Goal: Task Accomplishment & Management: Complete application form

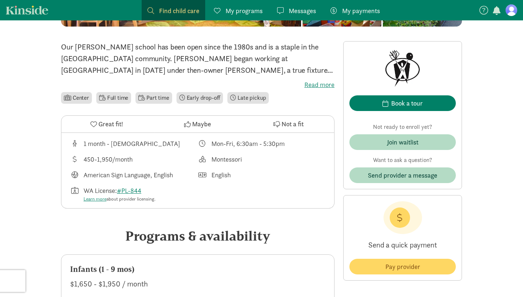
scroll to position [166, 0]
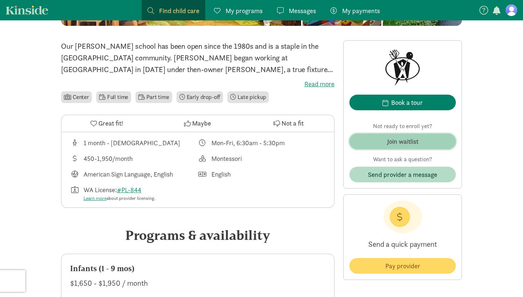
click at [427, 145] on span "Join waitlist" at bounding box center [402, 141] width 95 height 10
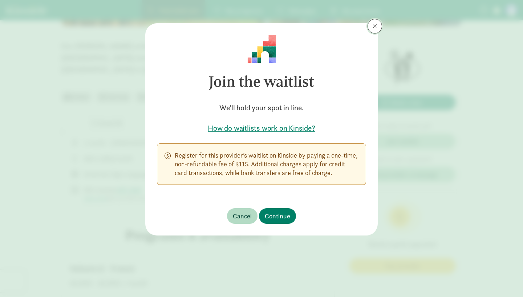
click at [378, 33] on button at bounding box center [375, 26] width 15 height 15
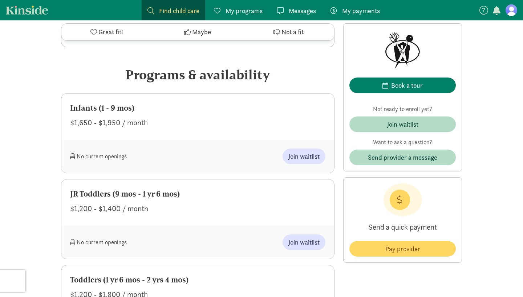
scroll to position [327, 0]
click at [309, 160] on span "Join waitlist" at bounding box center [304, 156] width 31 height 10
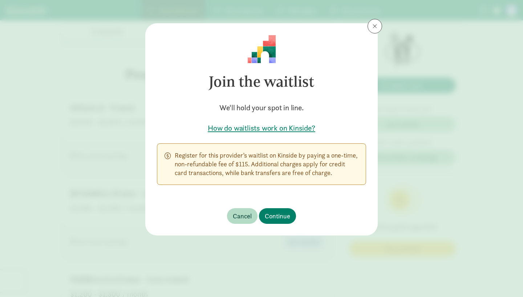
click at [37, 104] on div "Join the waitlist We'll hold your spot in line. How do waitlists work on Kinsid…" at bounding box center [261, 148] width 523 height 297
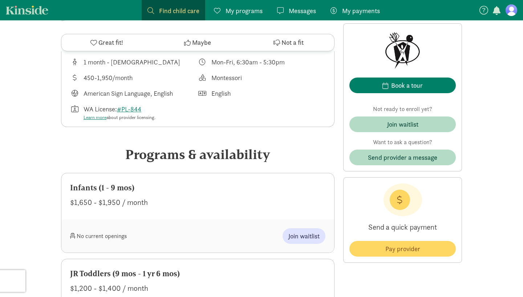
scroll to position [0, 0]
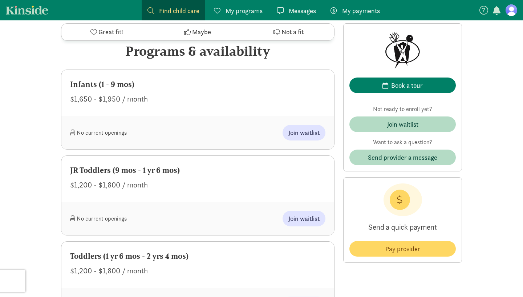
scroll to position [353, 0]
